Goal: Navigation & Orientation: Find specific page/section

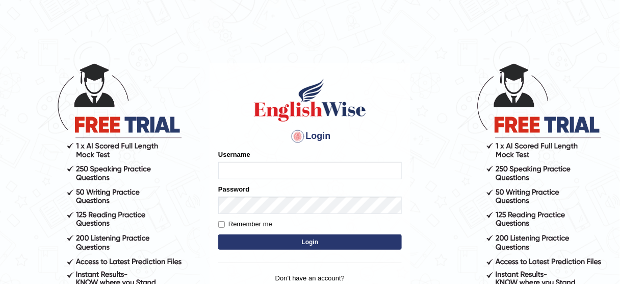
type input "bhagwantbrar"
click at [283, 235] on button "Login" at bounding box center [310, 241] width 184 height 15
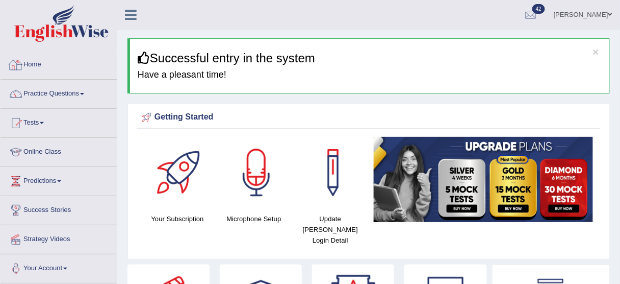
click at [41, 63] on link "Home" at bounding box center [59, 63] width 116 height 26
